Goal: Task Accomplishment & Management: Complete application form

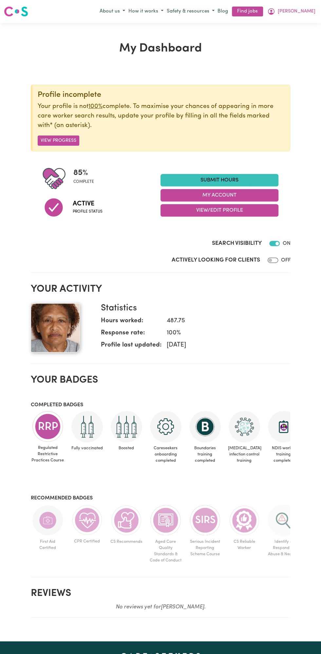
click at [231, 178] on link "Submit Hours" at bounding box center [220, 180] width 118 height 12
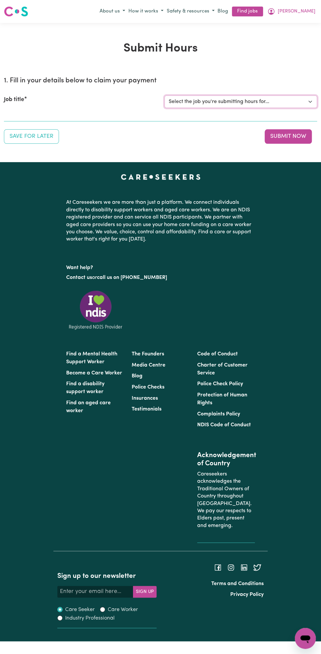
click at [203, 101] on select "Select the job you're submitting hours for... [Vartouhie ([PERSON_NAME]) [PERSO…" at bounding box center [241, 101] width 153 height 12
select select "13810"
click at [165, 95] on select "Select the job you're submitting hours for... [Vartouhie ([PERSON_NAME]) [PERSO…" at bounding box center [241, 101] width 153 height 12
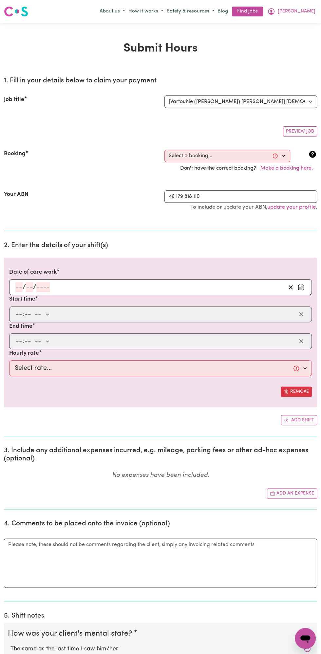
click at [30, 241] on h2 "2. Enter the details of your shift(s)" at bounding box center [161, 245] width 314 height 8
click at [41, 285] on input "number" at bounding box center [42, 287] width 13 height 10
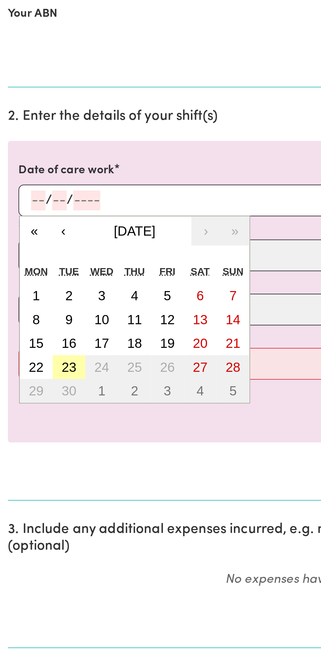
click at [32, 366] on abbr "23" at bounding box center [33, 369] width 7 height 7
type input "[DATE]"
type input "23"
type input "9"
type input "2025"
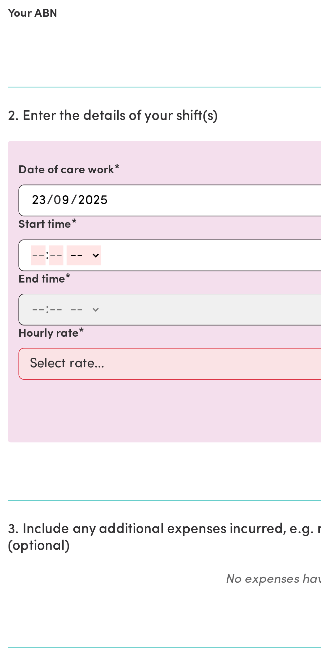
click at [16, 310] on input "number" at bounding box center [18, 314] width 7 height 10
type input "8"
type input "0"
click at [47, 312] on select "-- am pm" at bounding box center [40, 314] width 17 height 10
select select "am"
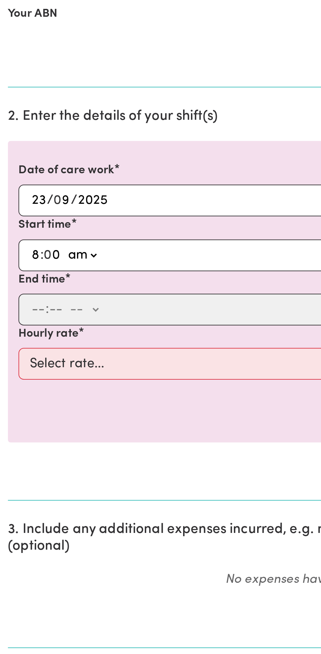
click at [32, 309] on select "-- am pm" at bounding box center [40, 314] width 17 height 10
type input "08:00"
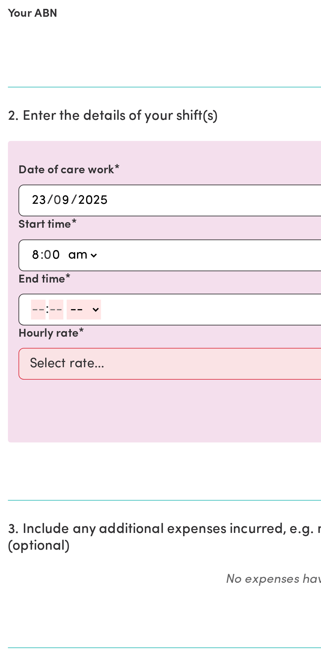
click at [17, 339] on input "number" at bounding box center [18, 341] width 7 height 10
type input "9"
type input "0"
click at [48, 337] on select "-- am pm" at bounding box center [40, 341] width 17 height 10
select select "am"
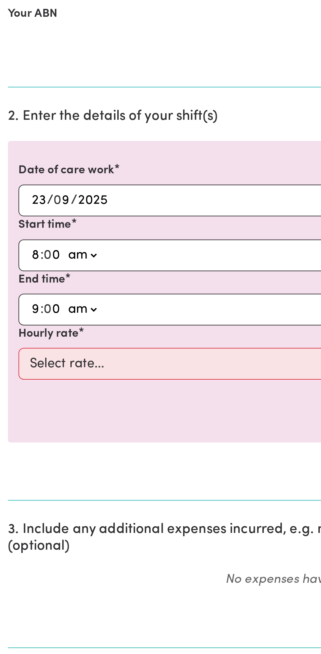
click at [32, 336] on select "-- am pm" at bounding box center [40, 341] width 17 height 10
type input "09:00"
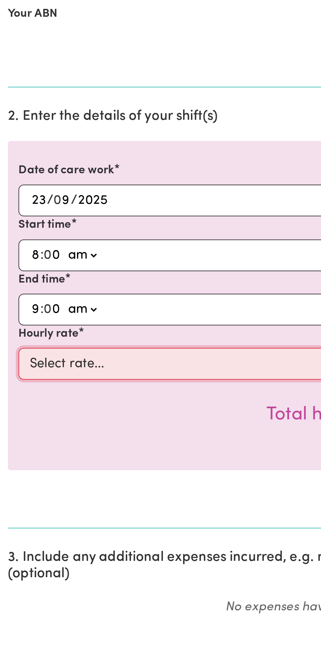
click at [61, 369] on select "Select rate... $49.00 (Weekday) $60.00 ([DATE])" at bounding box center [160, 368] width 303 height 16
click at [9, 360] on select "Select rate... $49.00 (Weekday) $60.00 ([DATE])" at bounding box center [160, 368] width 303 height 16
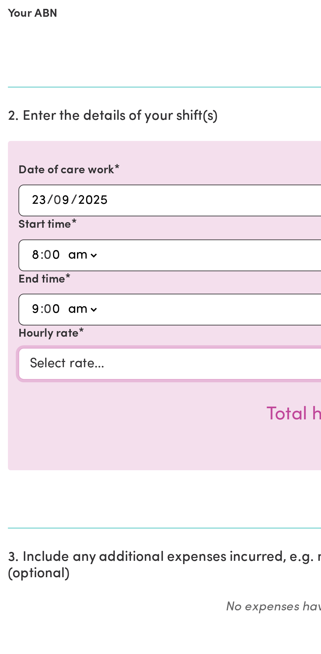
click at [93, 366] on select "Select rate... $49.00 (Weekday) $60.00 ([DATE])" at bounding box center [160, 368] width 303 height 16
select select "49-Weekday"
click at [9, 360] on select "Select rate... $49.00 (Weekday) $60.00 ([DATE])" at bounding box center [160, 368] width 303 height 16
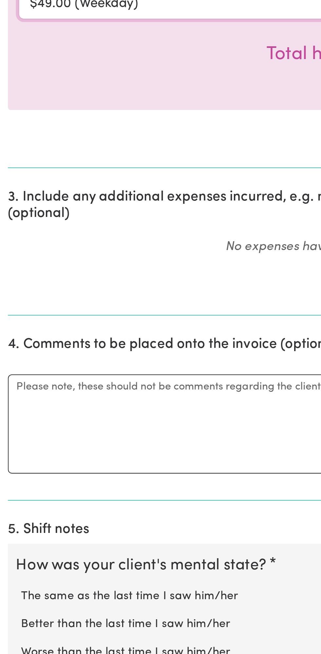
scroll to position [37, 0]
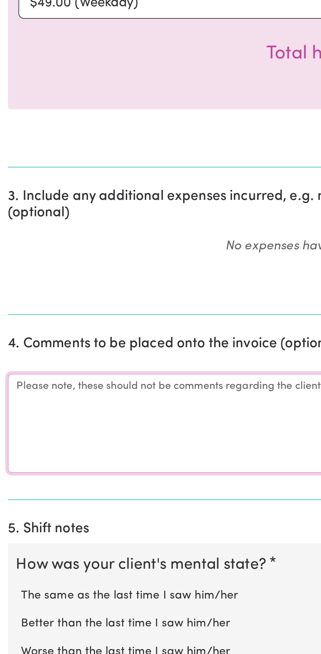
click at [47, 542] on textarea "Comments" at bounding box center [161, 539] width 314 height 49
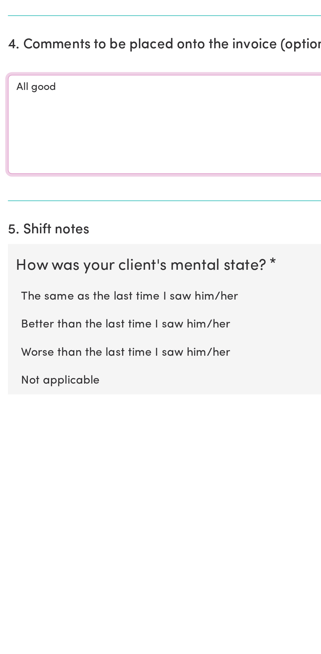
scroll to position [57, 0]
type textarea "All good"
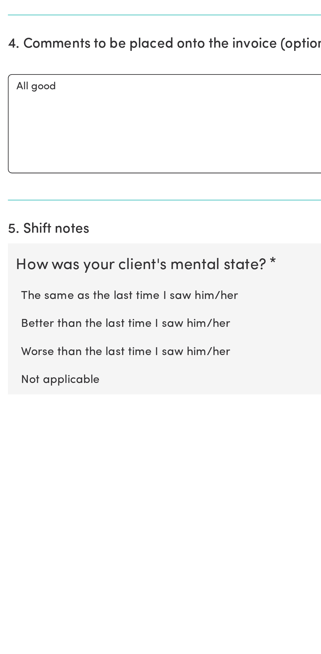
click at [44, 642] on label "Not applicable" at bounding box center [160, 646] width 300 height 9
click at [10, 642] on input "Not applicable" at bounding box center [10, 642] width 0 height 0
radio input "true"
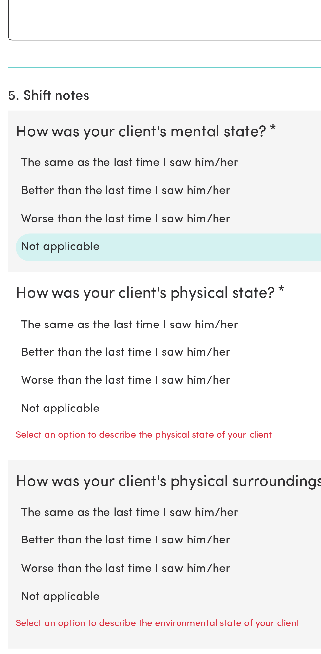
scroll to position [253, 0]
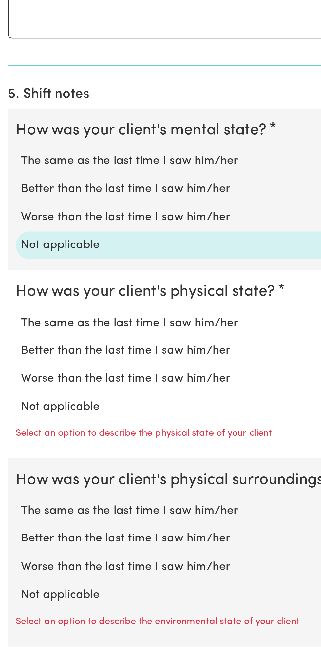
click at [39, 528] on label "Not applicable" at bounding box center [160, 531] width 300 height 9
click at [10, 527] on input "Not applicable" at bounding box center [10, 527] width 0 height 0
radio input "true"
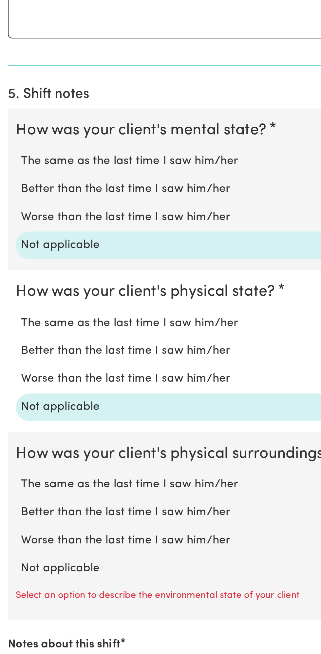
click at [43, 607] on label "Not applicable" at bounding box center [160, 611] width 300 height 9
click at [10, 607] on input "Not applicable" at bounding box center [10, 607] width 0 height 0
radio input "true"
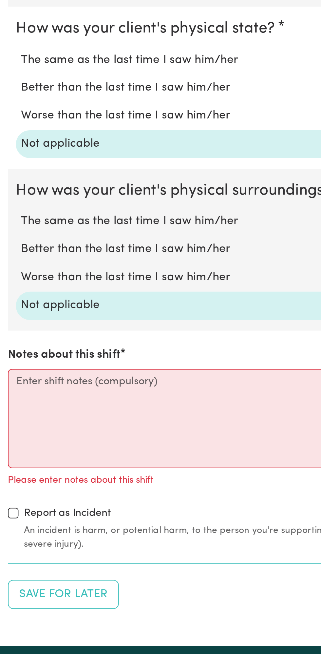
scroll to position [396, 0]
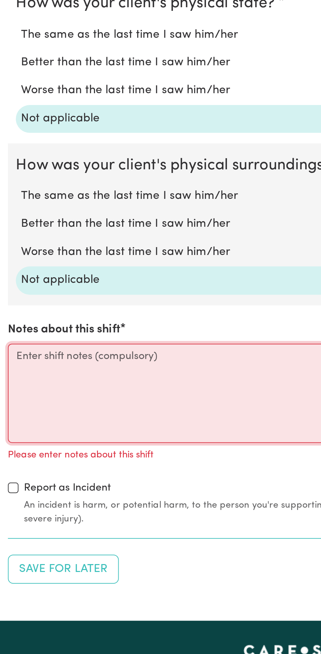
click at [50, 525] on textarea "Notes about this shift" at bounding box center [161, 523] width 314 height 49
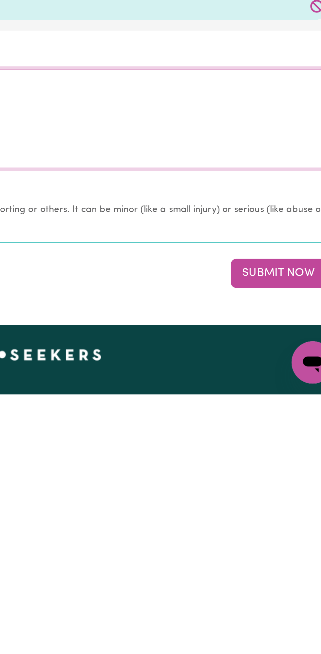
scroll to position [403, 0]
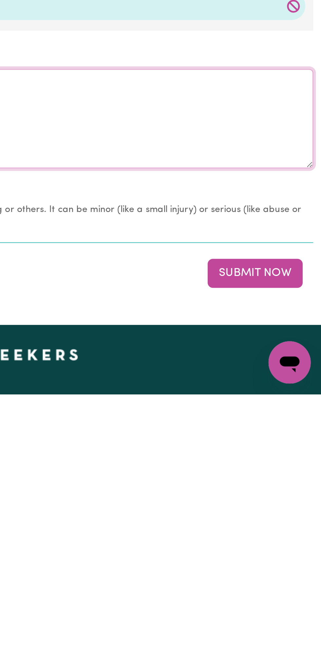
type textarea "Nothing changes all good"
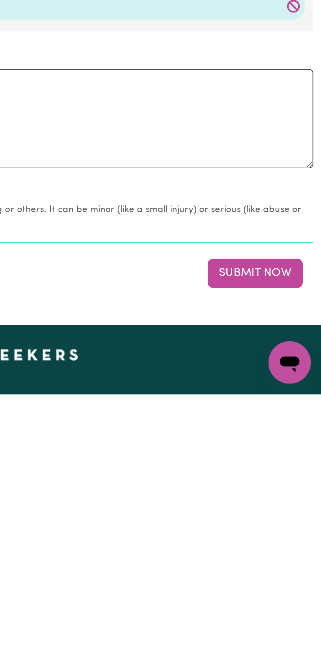
click at [293, 589] on button "Submit Now" at bounding box center [288, 593] width 47 height 14
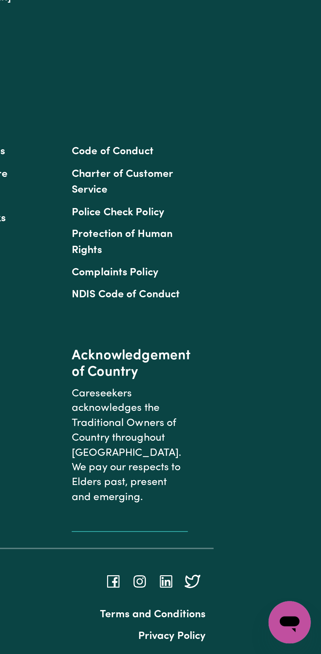
scroll to position [0, 0]
